Goal: Information Seeking & Learning: Learn about a topic

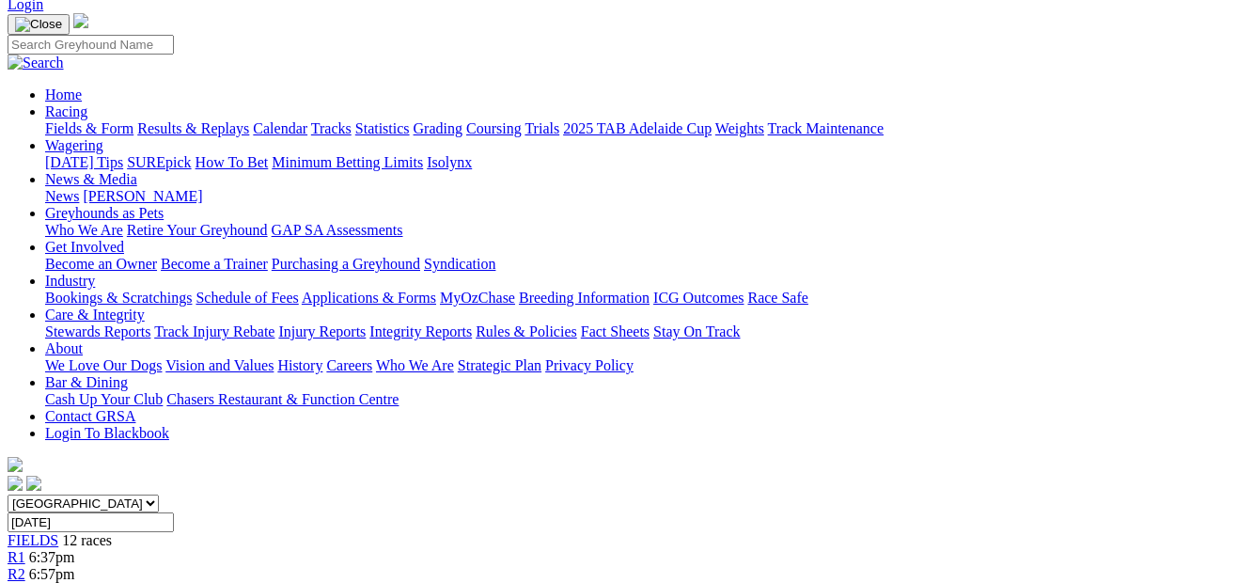
scroll to position [89, 0]
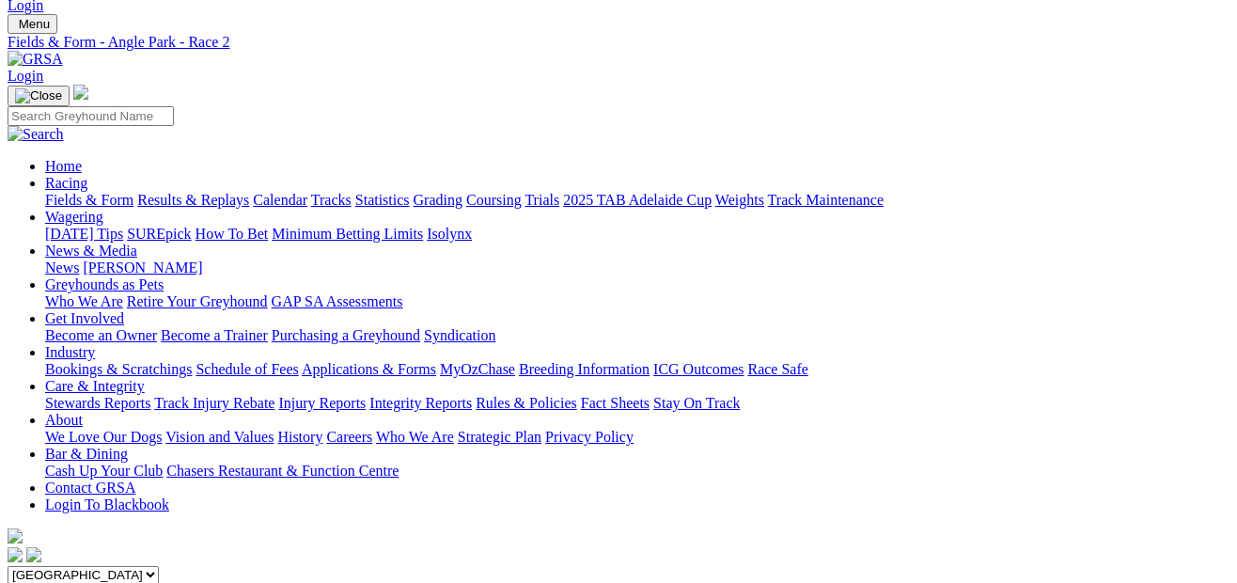
scroll to position [26, 0]
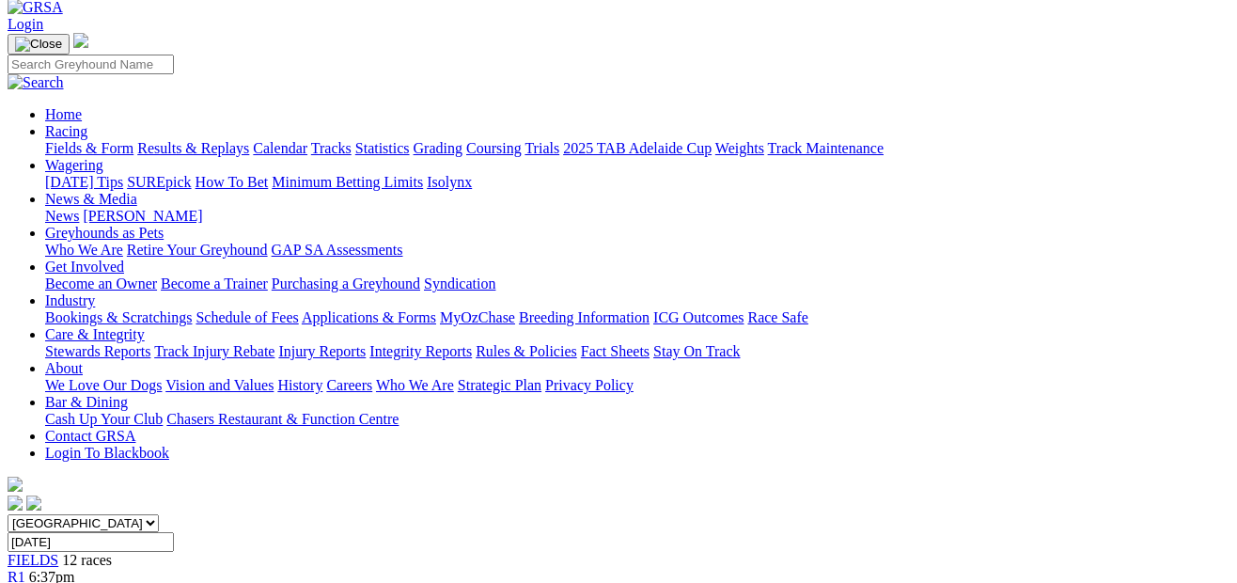
scroll to position [72, 0]
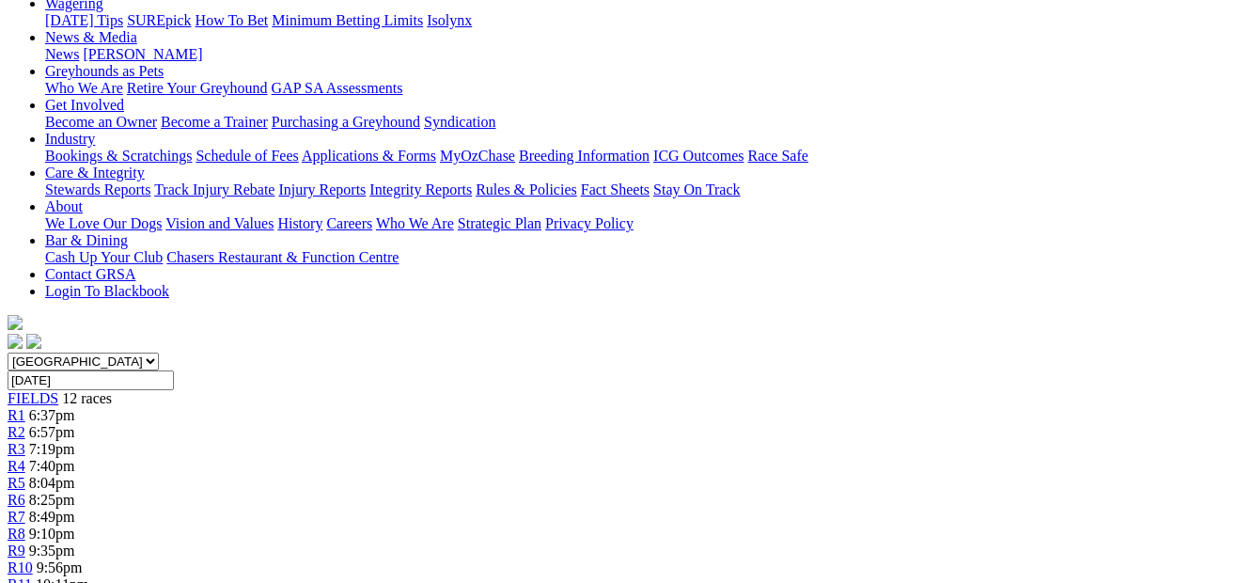
scroll to position [245, 0]
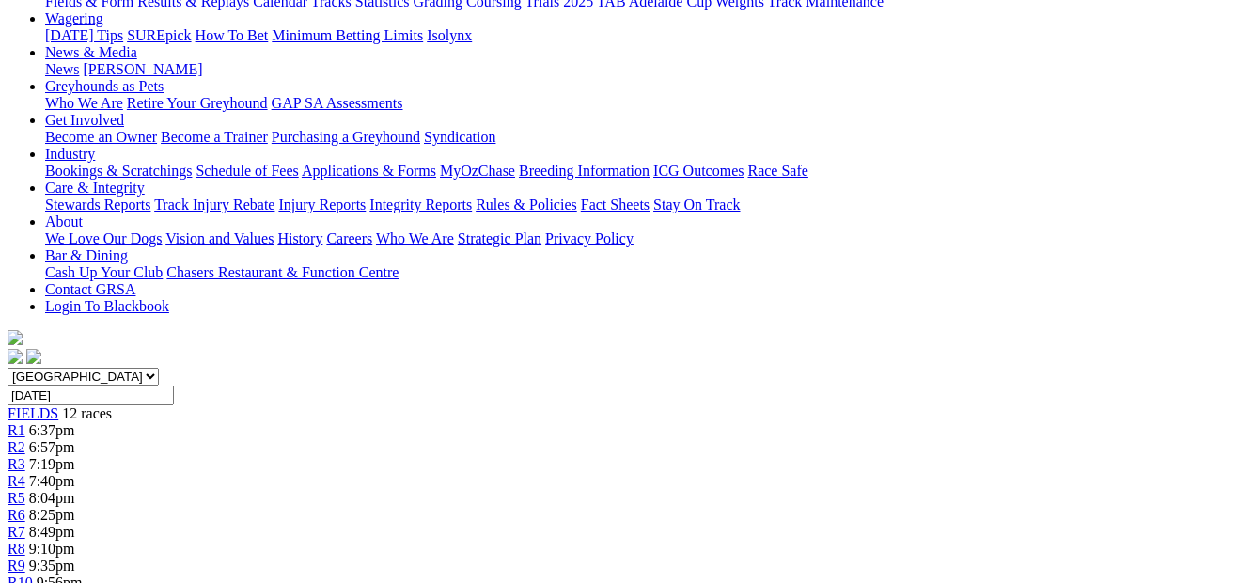
click at [75, 490] on span "8:04pm" at bounding box center [52, 498] width 46 height 16
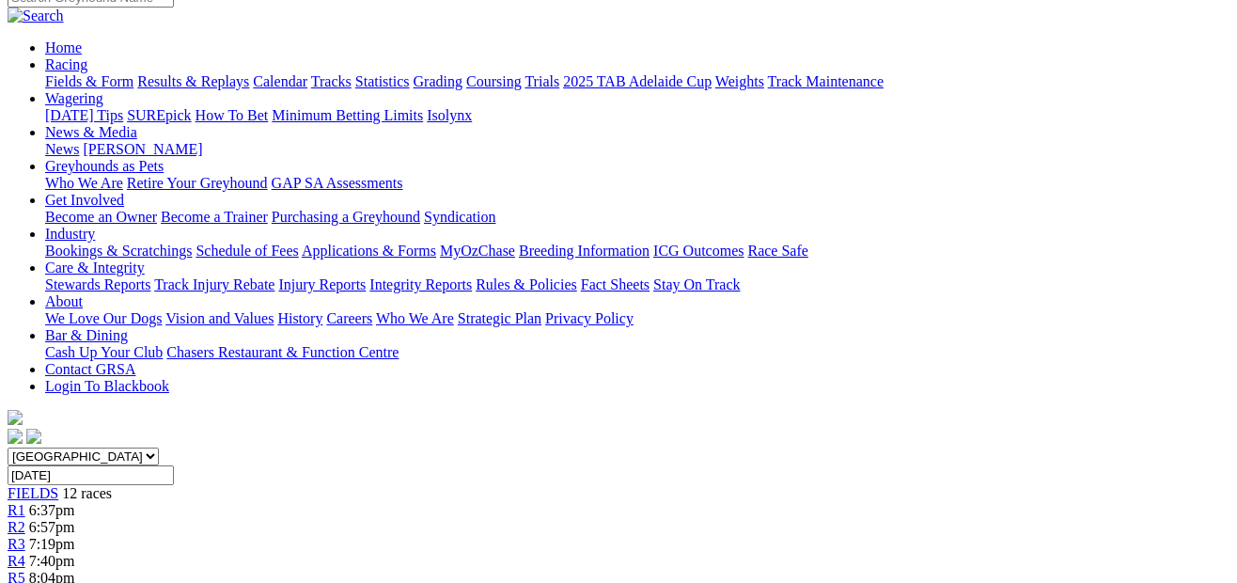
scroll to position [138, 0]
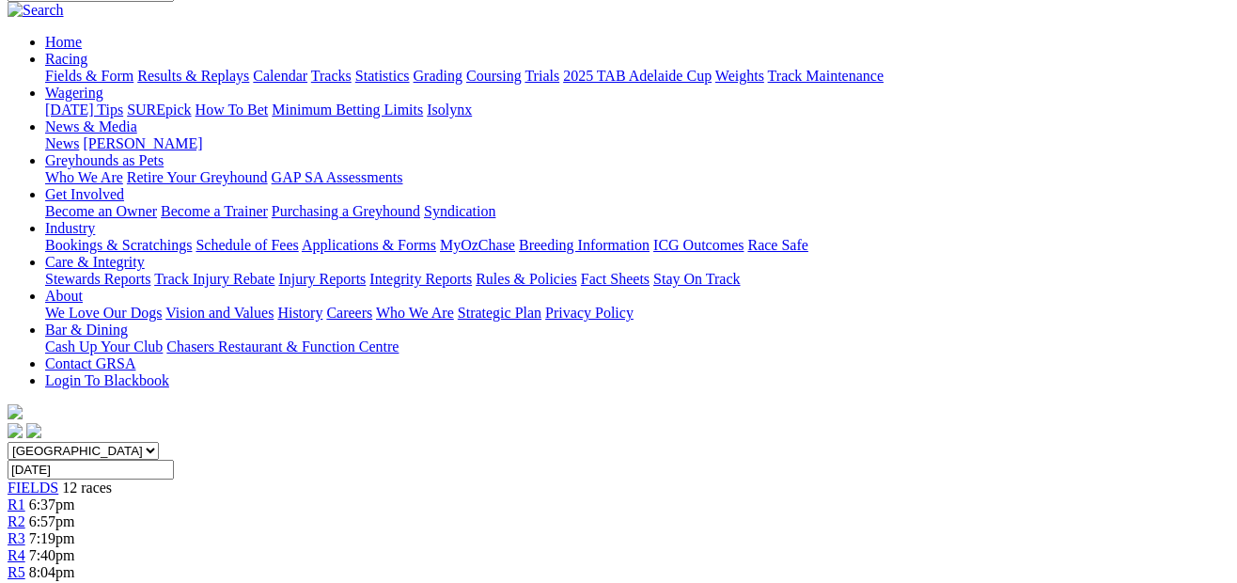
scroll to position [164, 0]
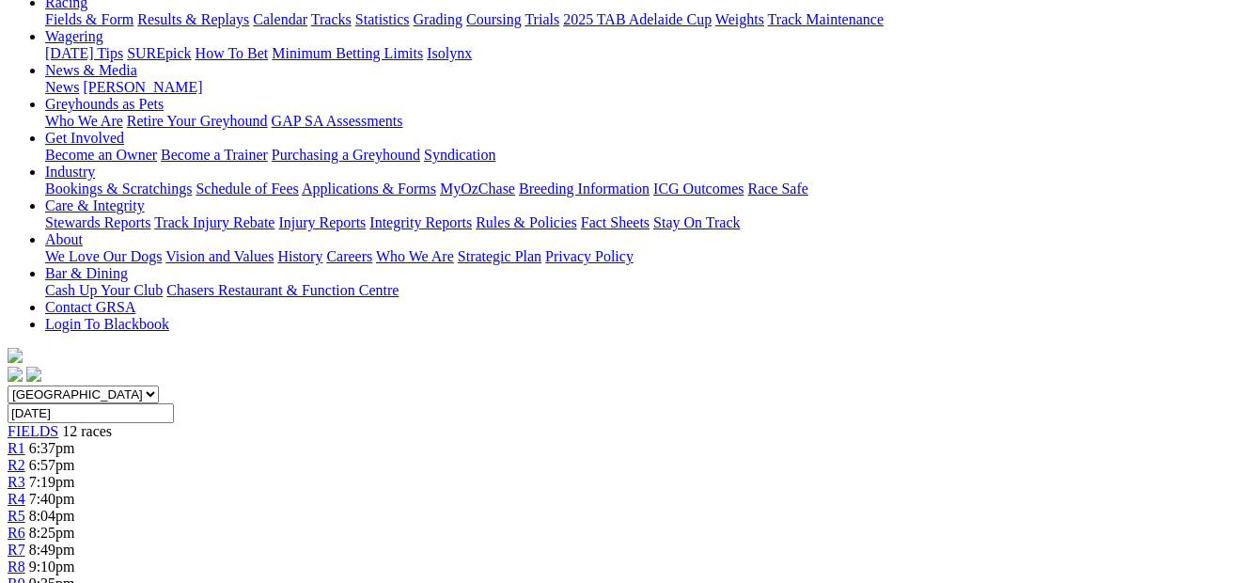
scroll to position [216, 0]
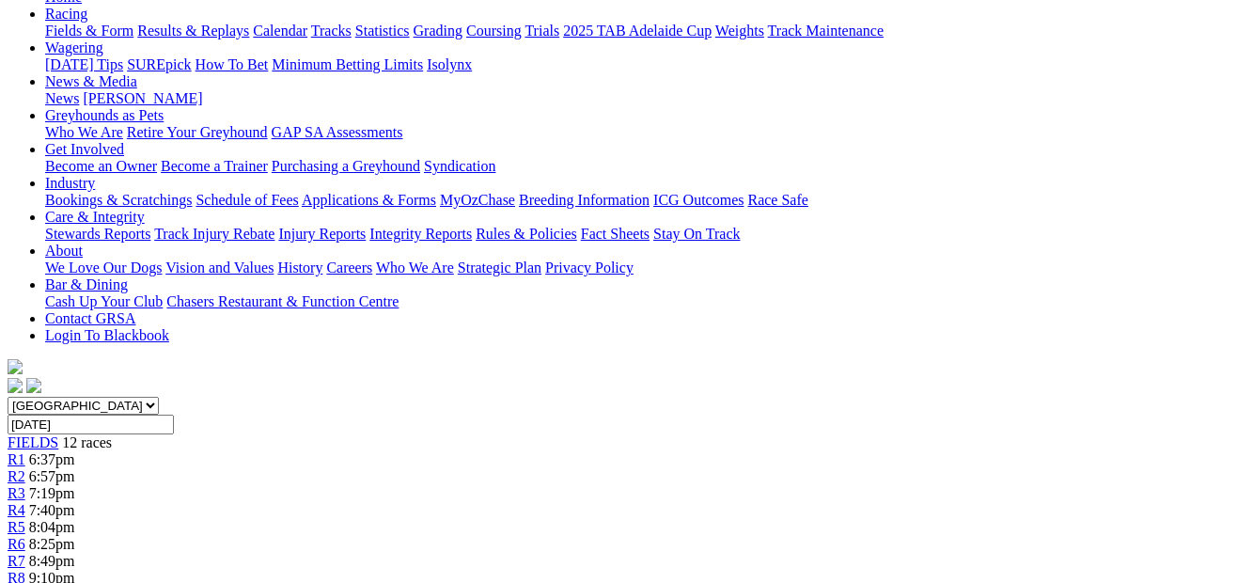
click at [75, 570] on span "9:10pm" at bounding box center [52, 578] width 46 height 16
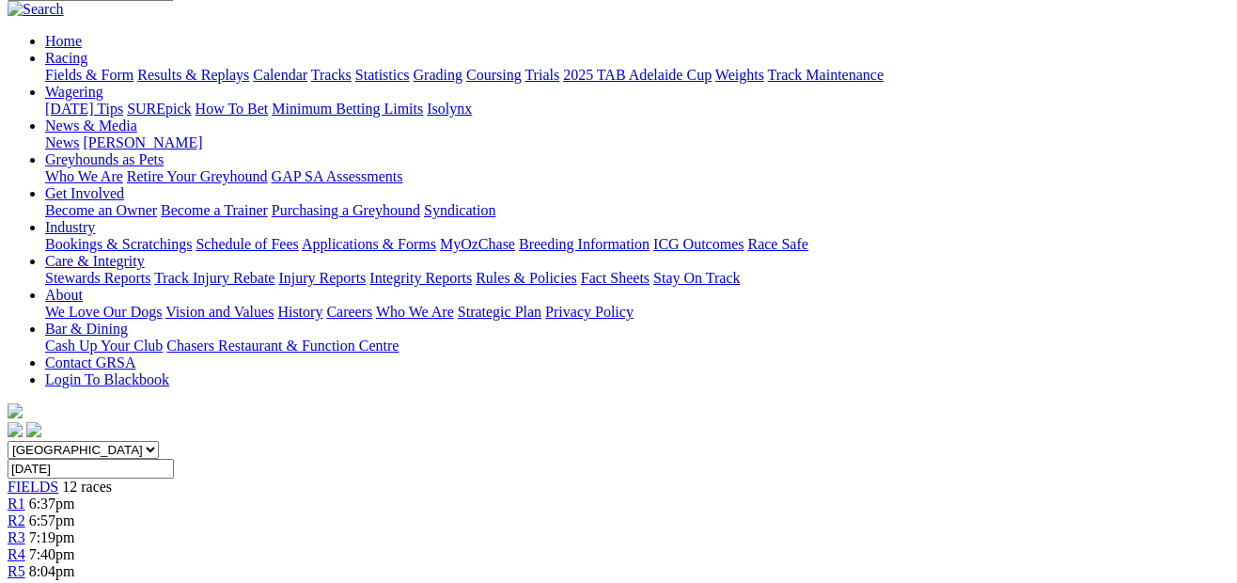
scroll to position [153, 0]
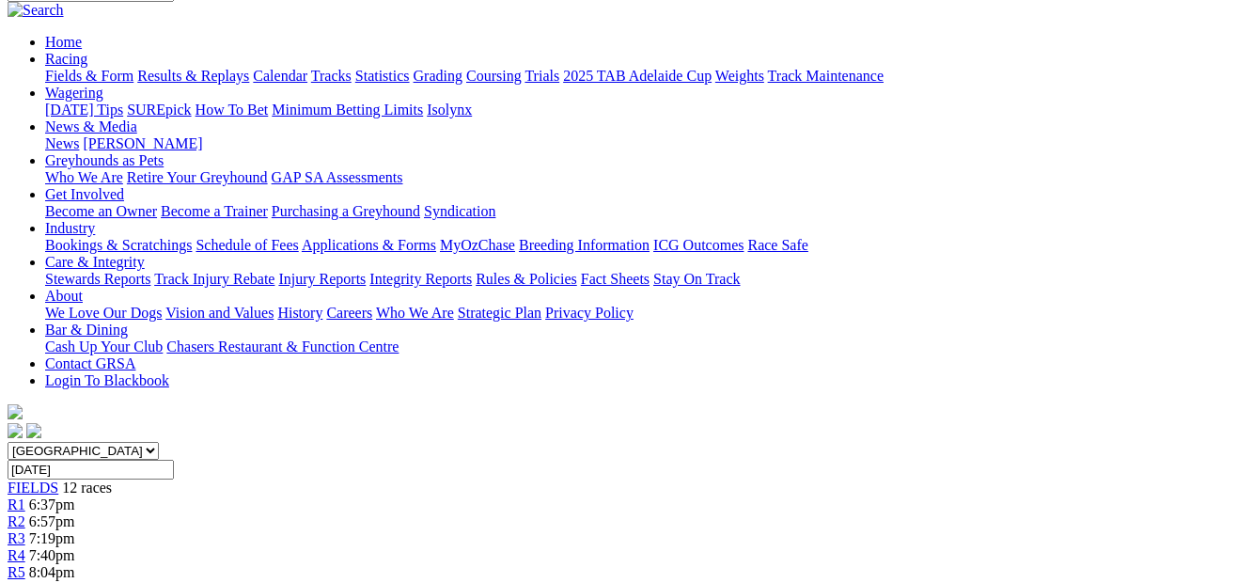
scroll to position [112, 0]
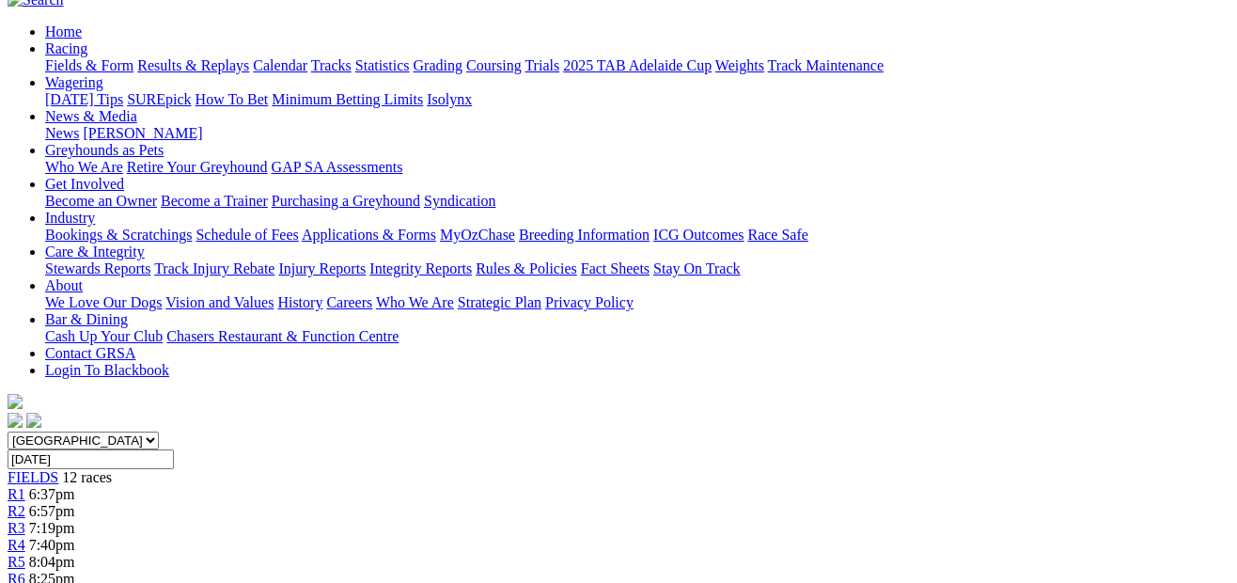
scroll to position [111, 0]
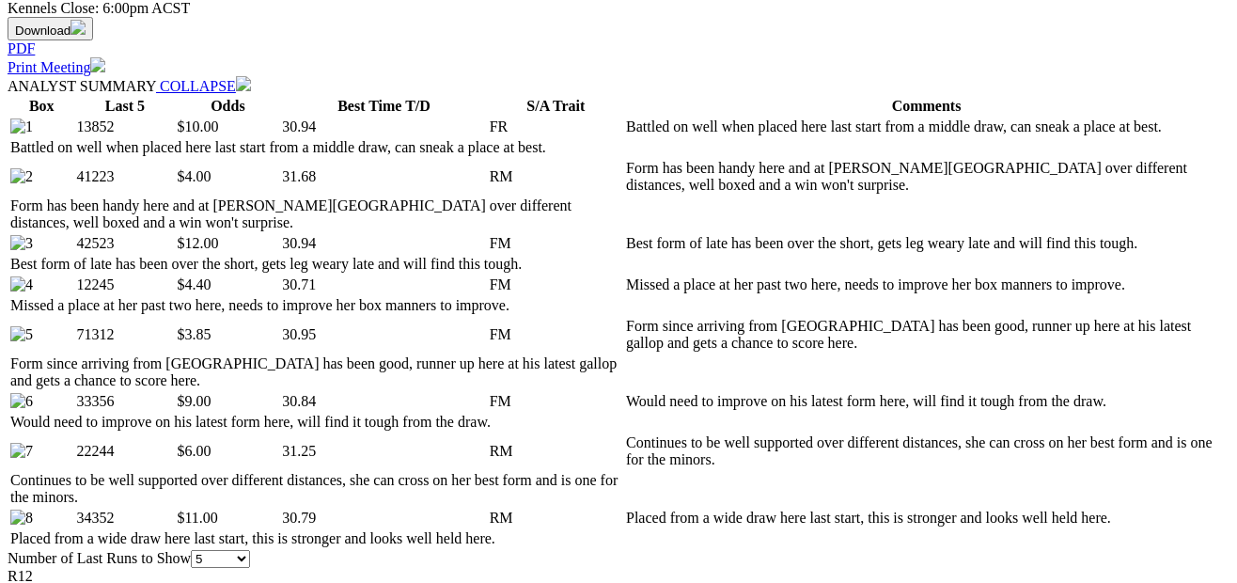
scroll to position [906, 0]
